Goal: Task Accomplishment & Management: Use online tool/utility

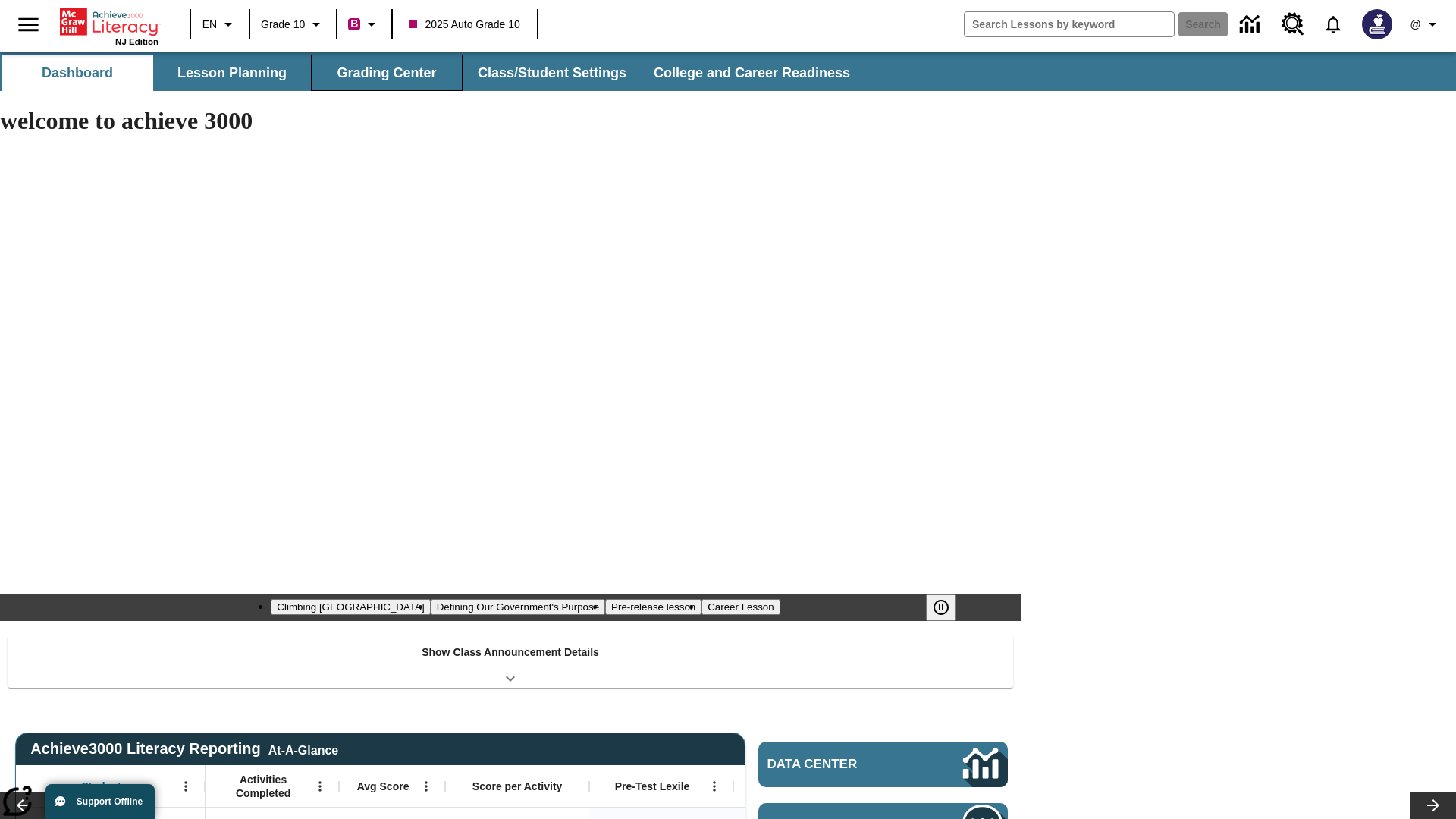
click at [387, 73] on button "Grading Center" at bounding box center [386, 73] width 151 height 37
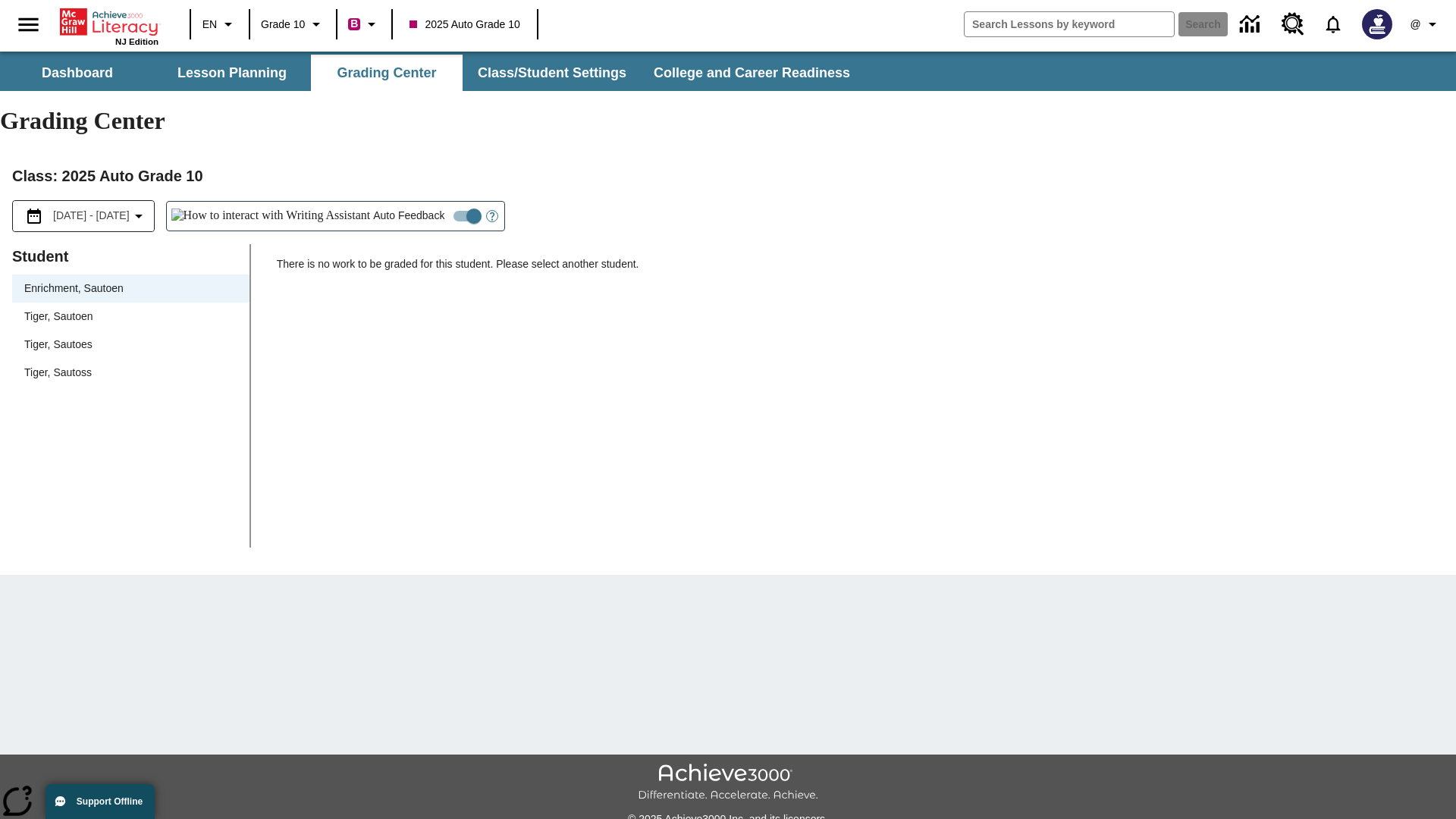
click at [130, 308] on span "Tiger, Sautoen" at bounding box center [130, 316] width 213 height 16
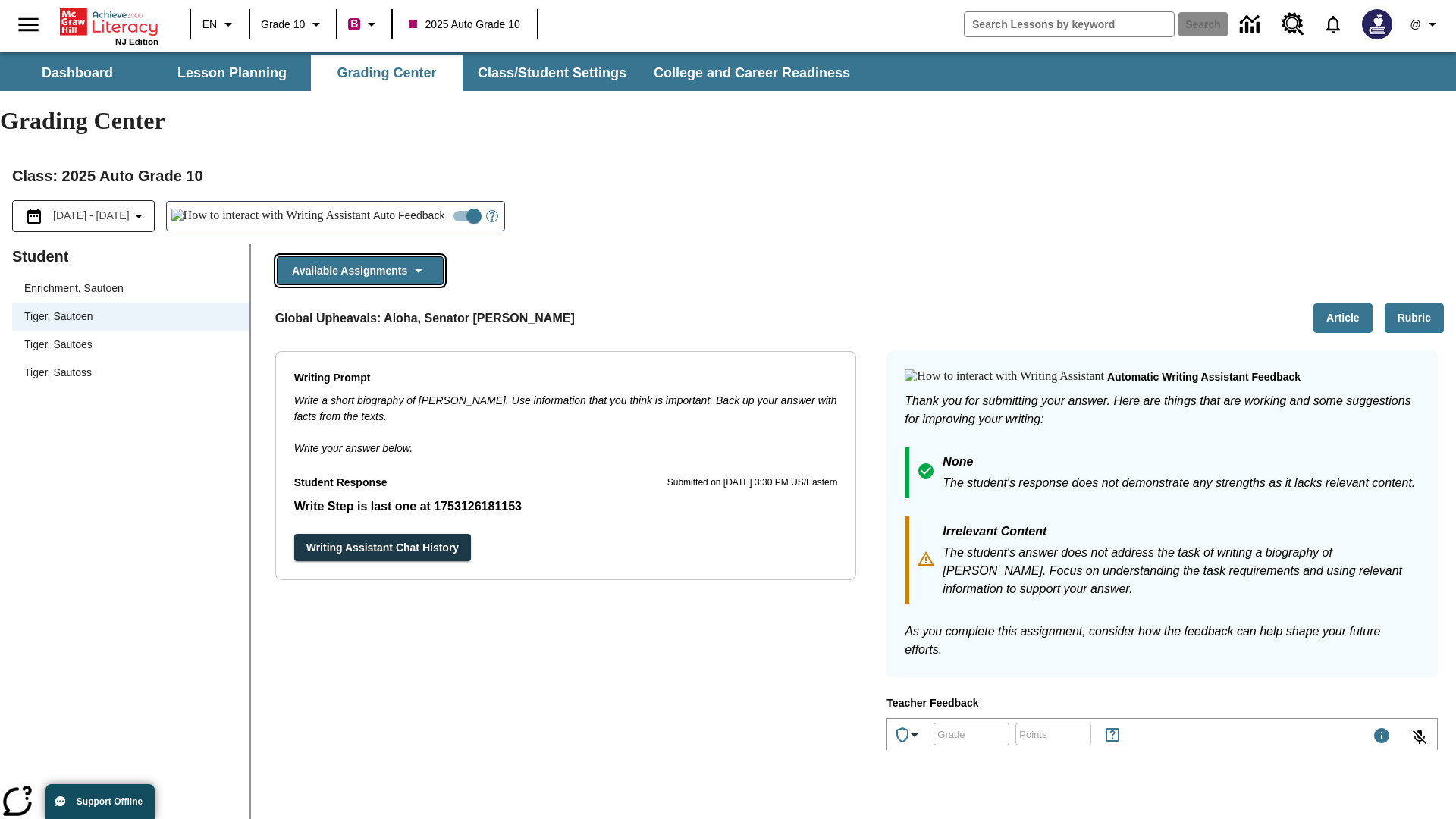
click at [359, 256] on button "Available Assignments" at bounding box center [359, 271] width 167 height 30
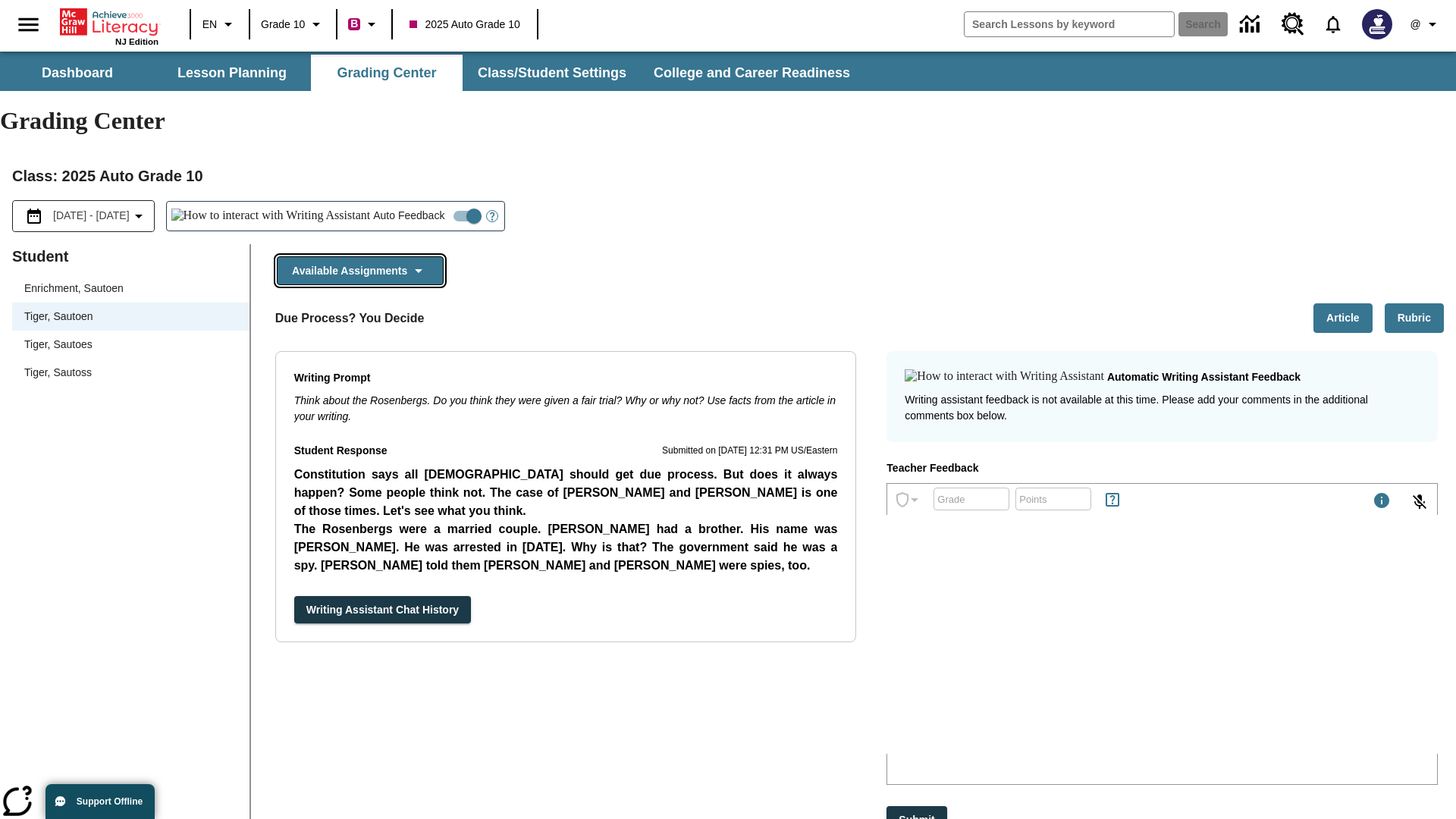
scroll to position [1200, 0]
click at [294, 596] on button "Writing Assistant Chat History" at bounding box center [381, 610] width 176 height 28
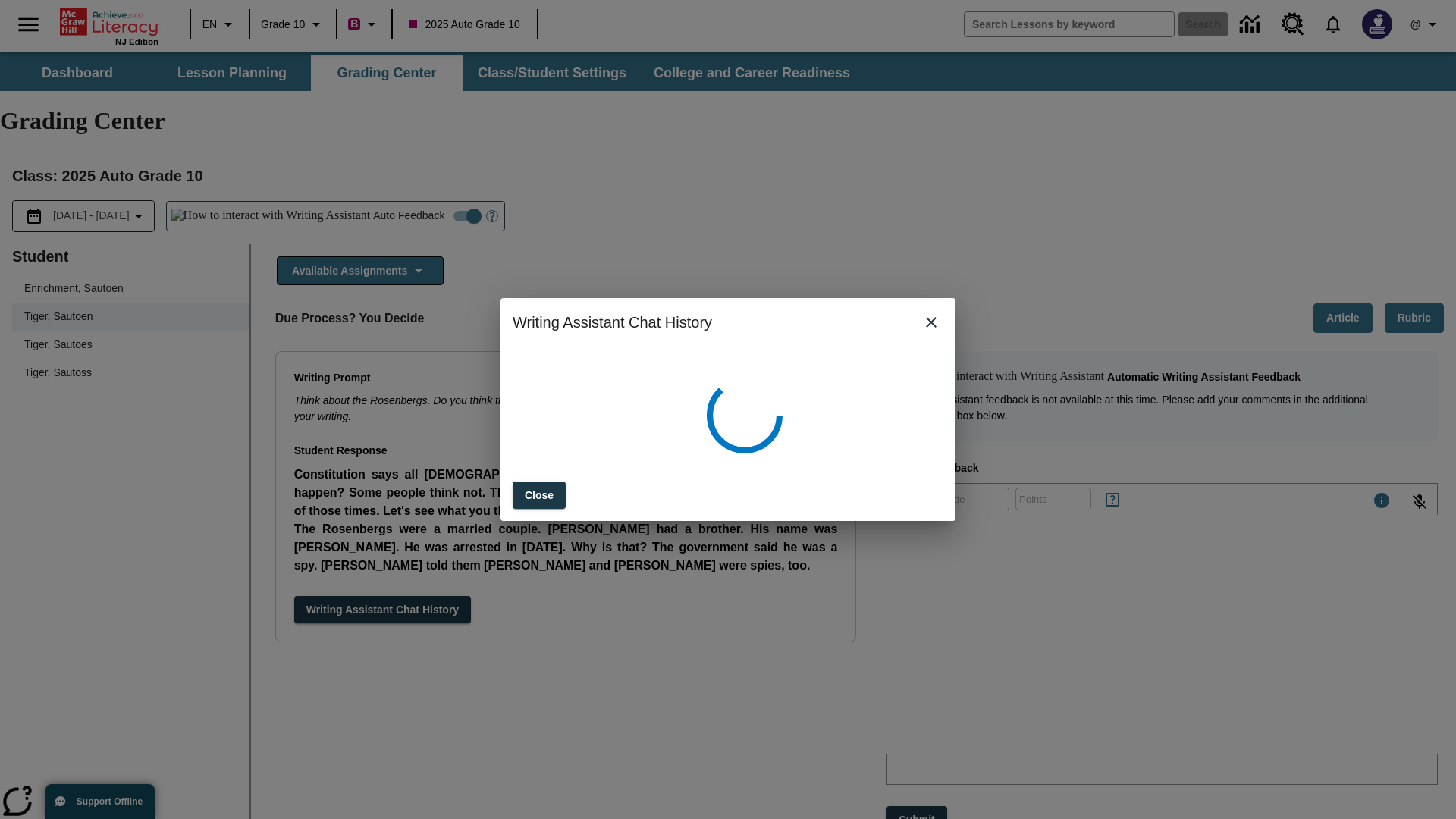
scroll to position [0, 0]
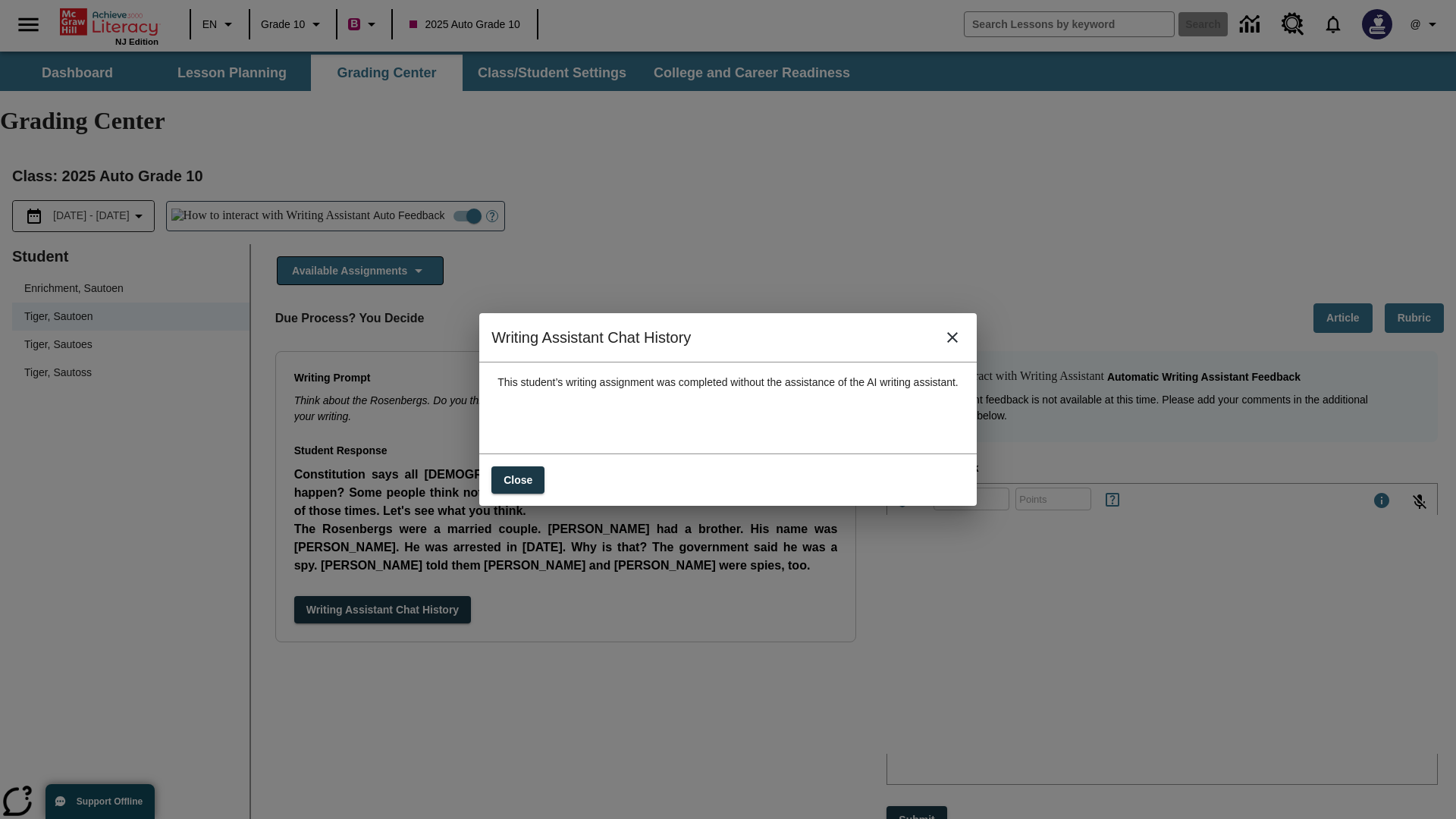
click at [957, 343] on icon "close" at bounding box center [951, 337] width 11 height 11
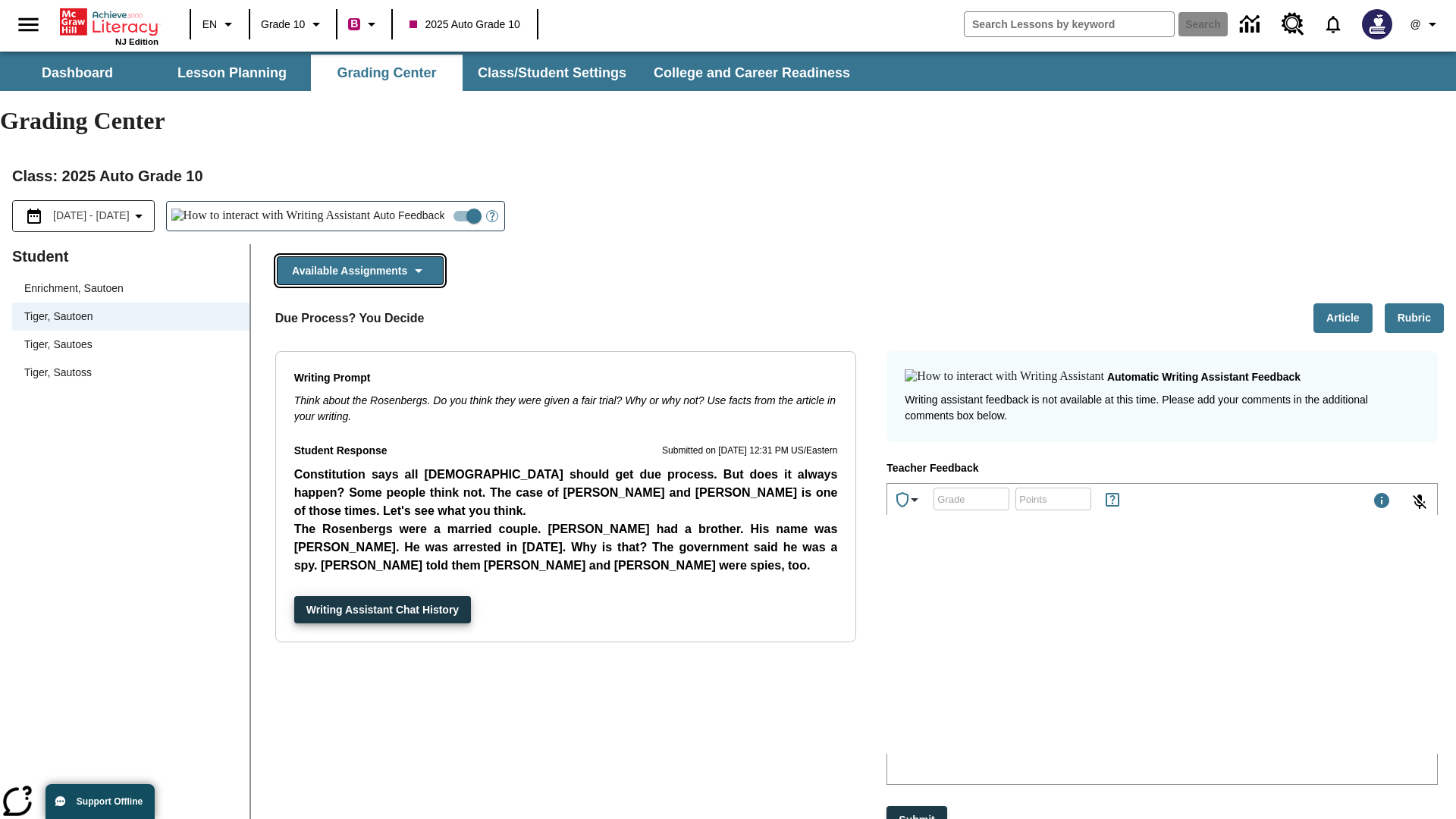
click at [359, 256] on button "Available Assignments" at bounding box center [359, 271] width 167 height 30
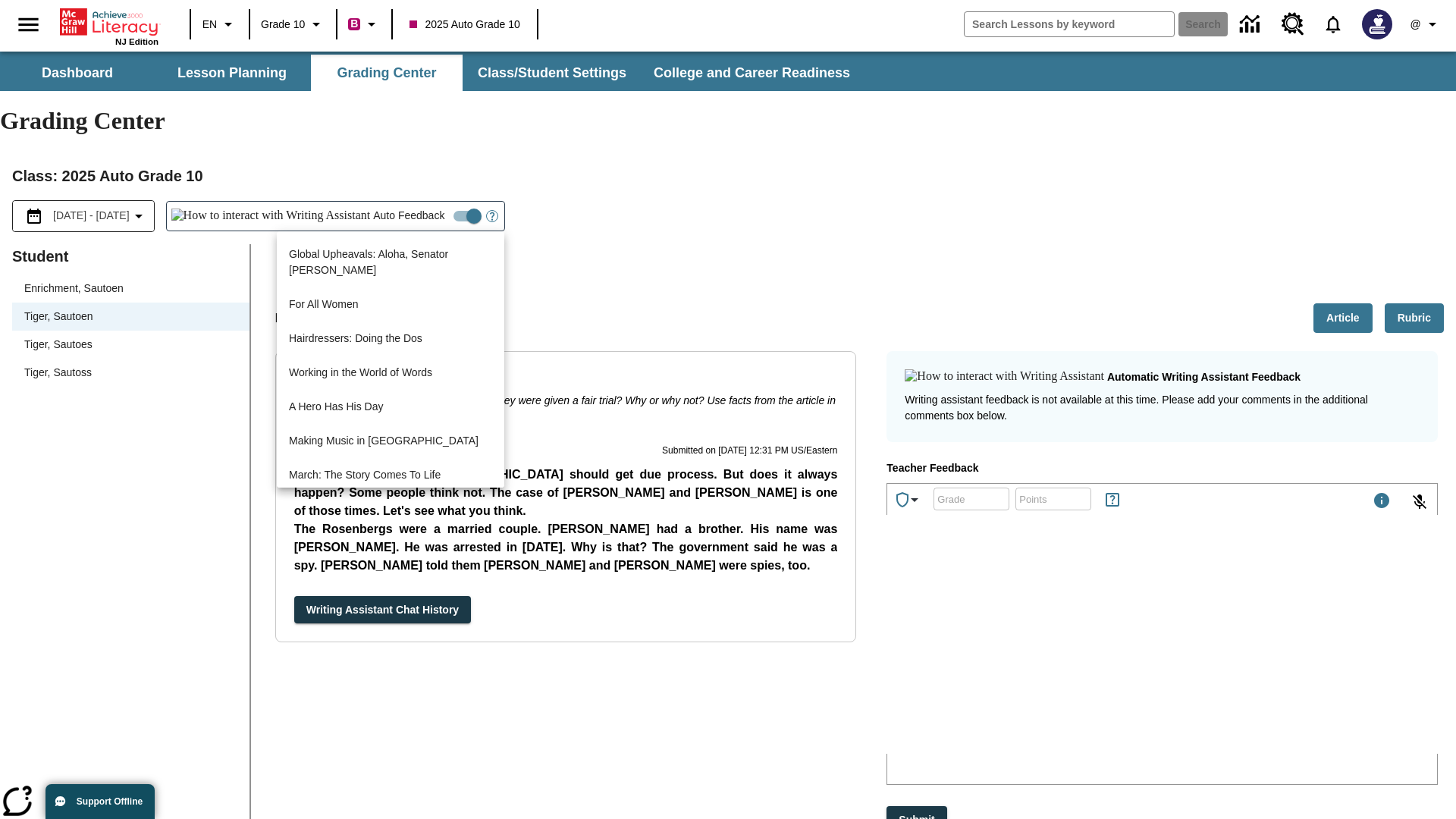
scroll to position [1090, 0]
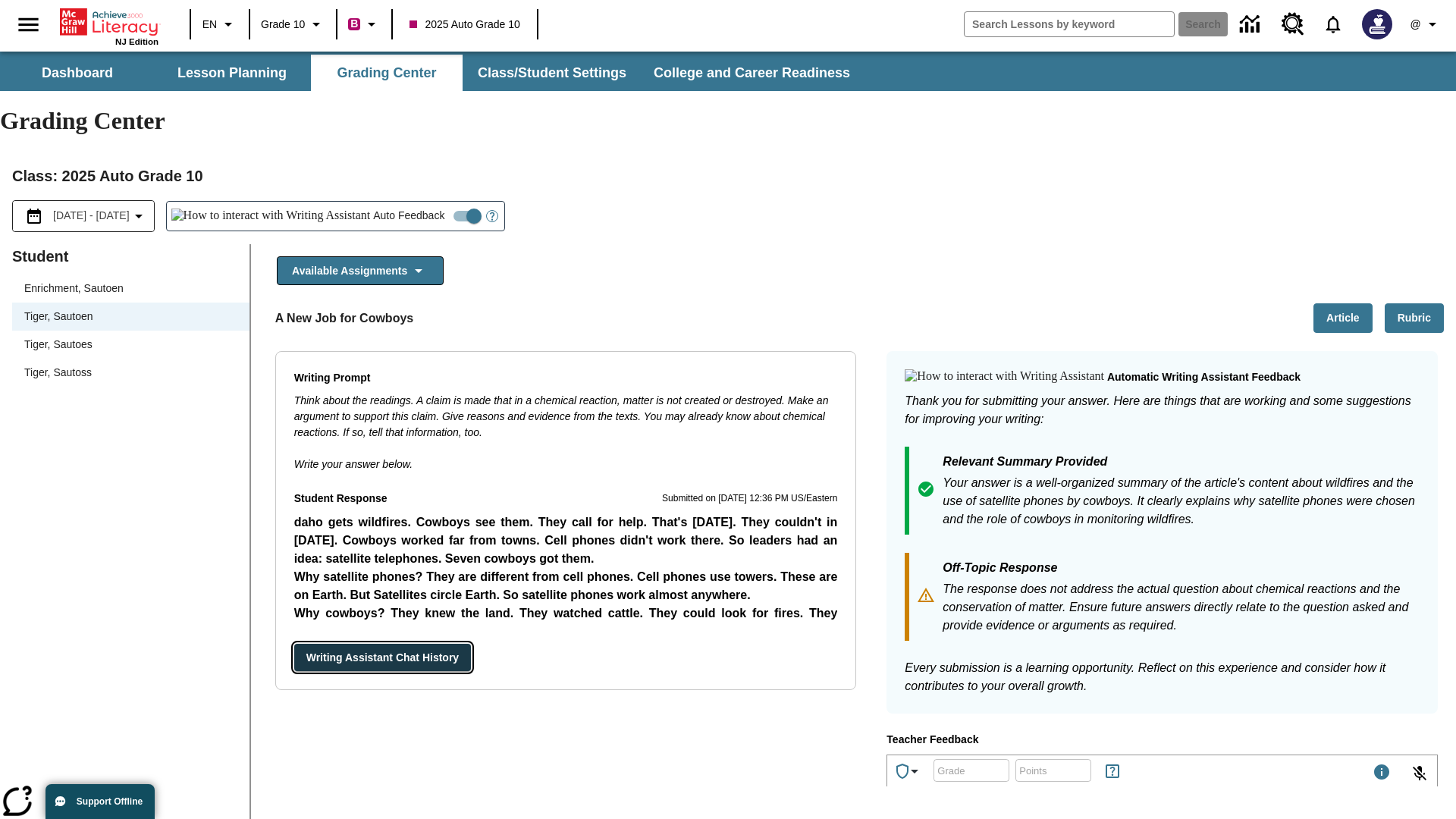
click at [294, 644] on button "Writing Assistant Chat History" at bounding box center [381, 657] width 176 height 28
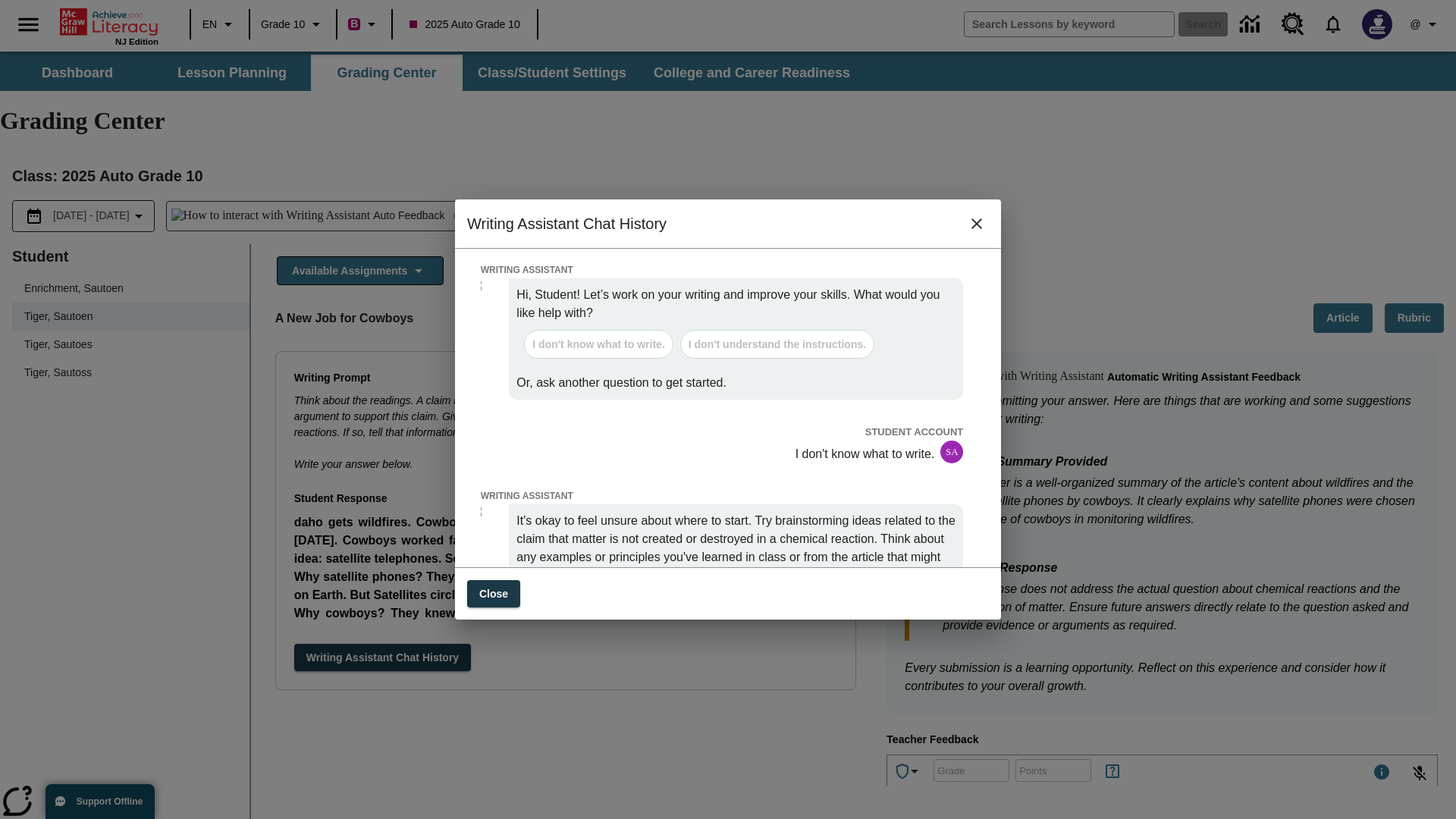
scroll to position [0, 0]
